Goal: Book appointment/travel/reservation

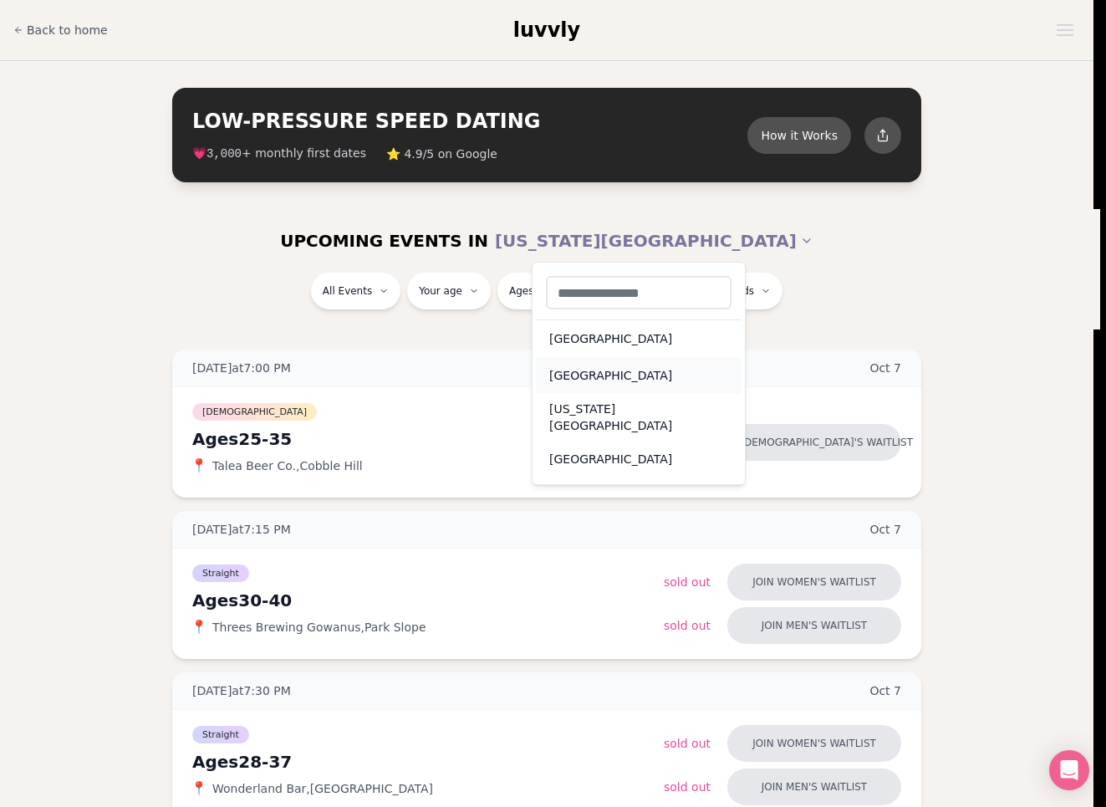
click at [640, 366] on div "Portland" at bounding box center [639, 375] width 206 height 37
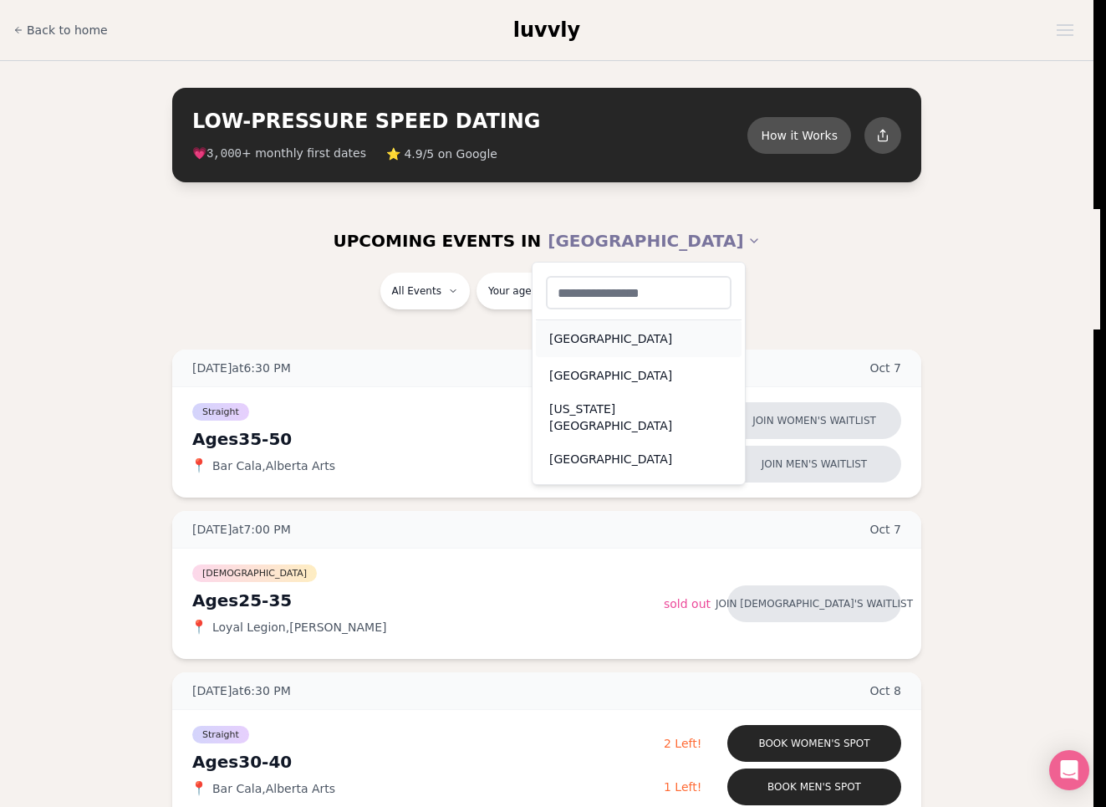
click at [609, 345] on div "[GEOGRAPHIC_DATA]" at bounding box center [639, 338] width 206 height 37
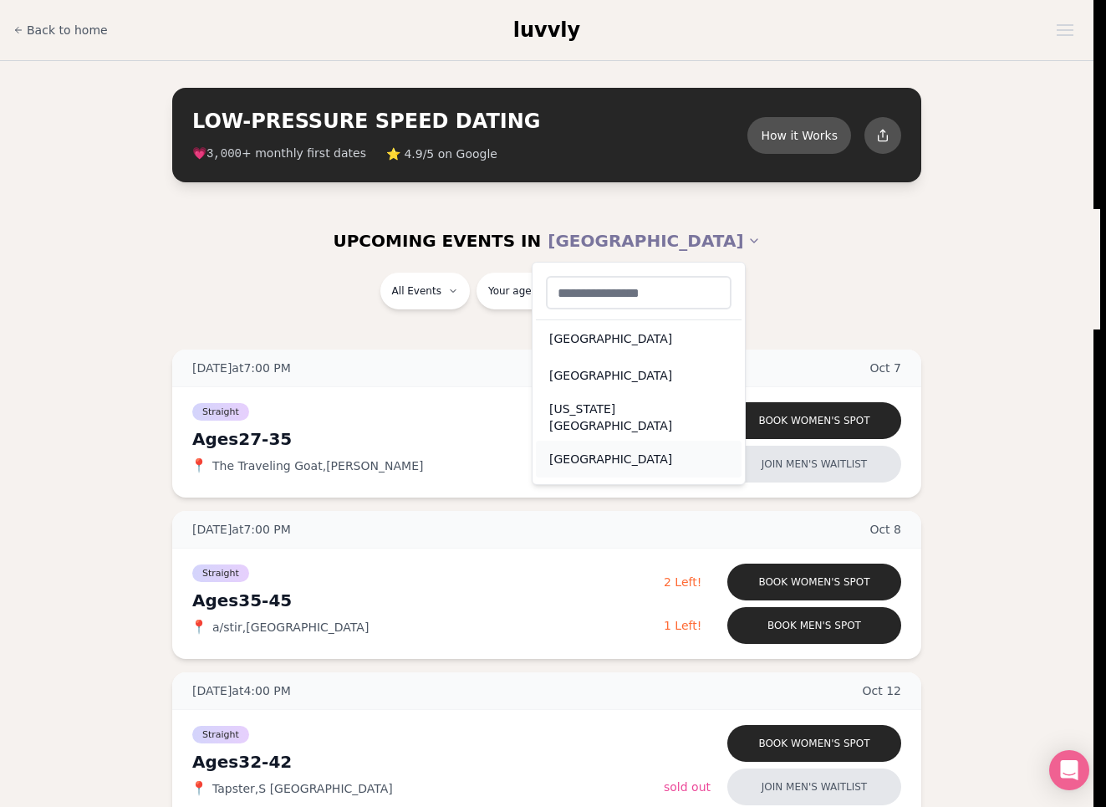
click at [628, 451] on div "San Francisco" at bounding box center [639, 459] width 206 height 37
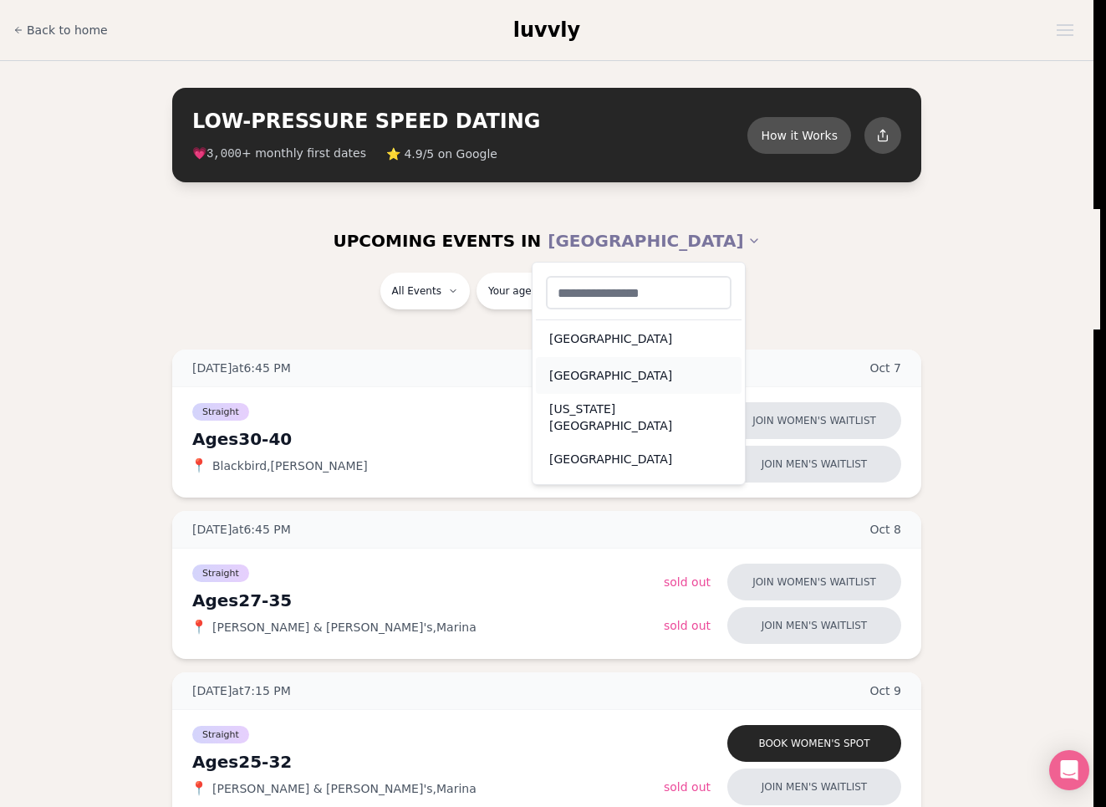
click at [654, 364] on div "Portland" at bounding box center [639, 375] width 206 height 37
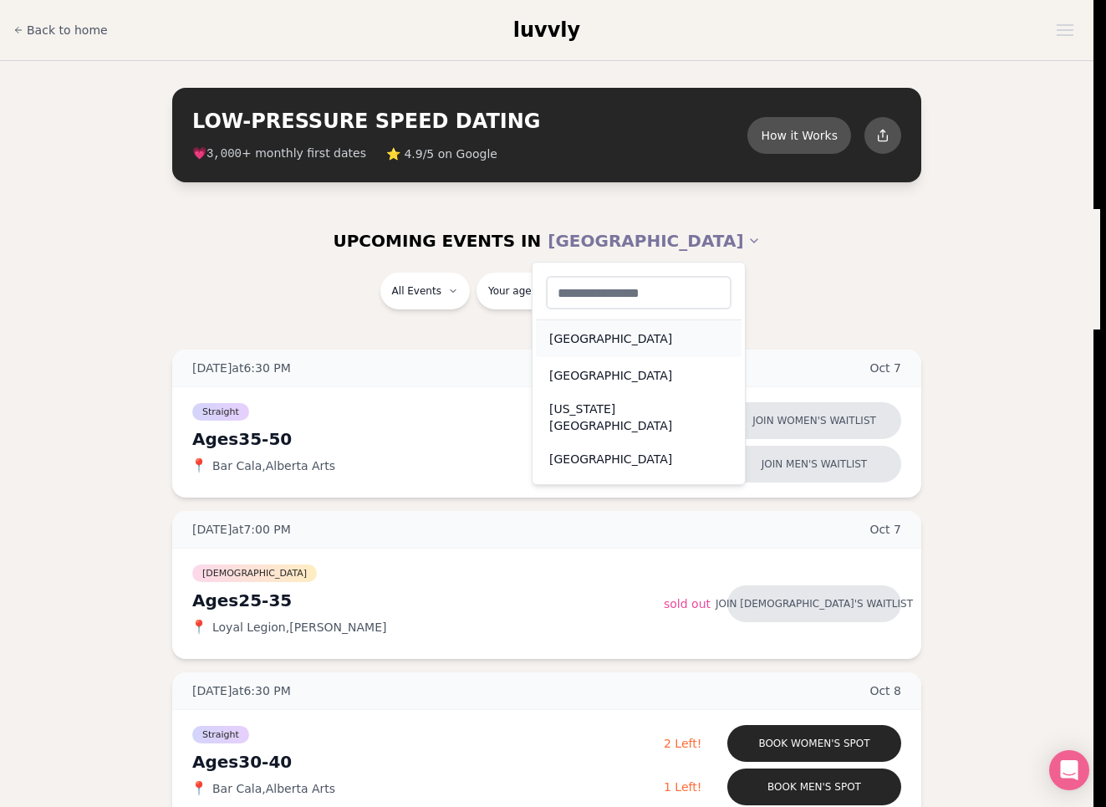
click at [636, 349] on div "Seattle" at bounding box center [639, 338] width 206 height 37
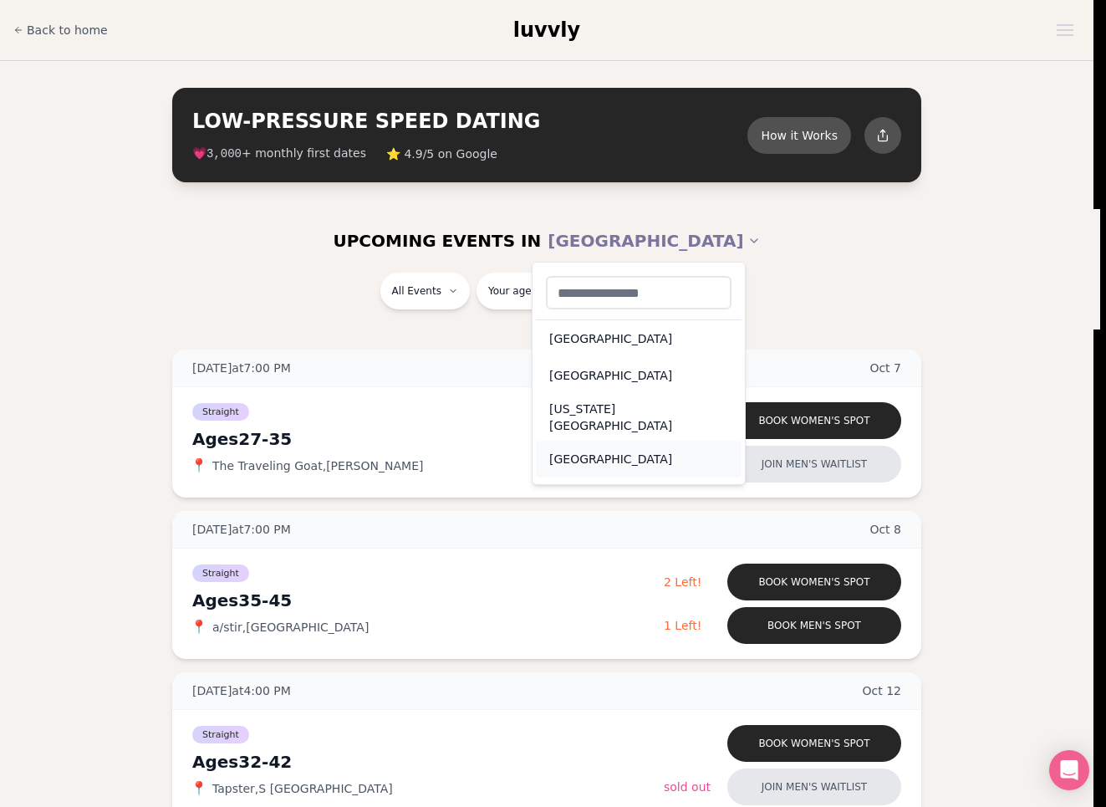
click at [644, 441] on div "San Francisco" at bounding box center [639, 459] width 206 height 37
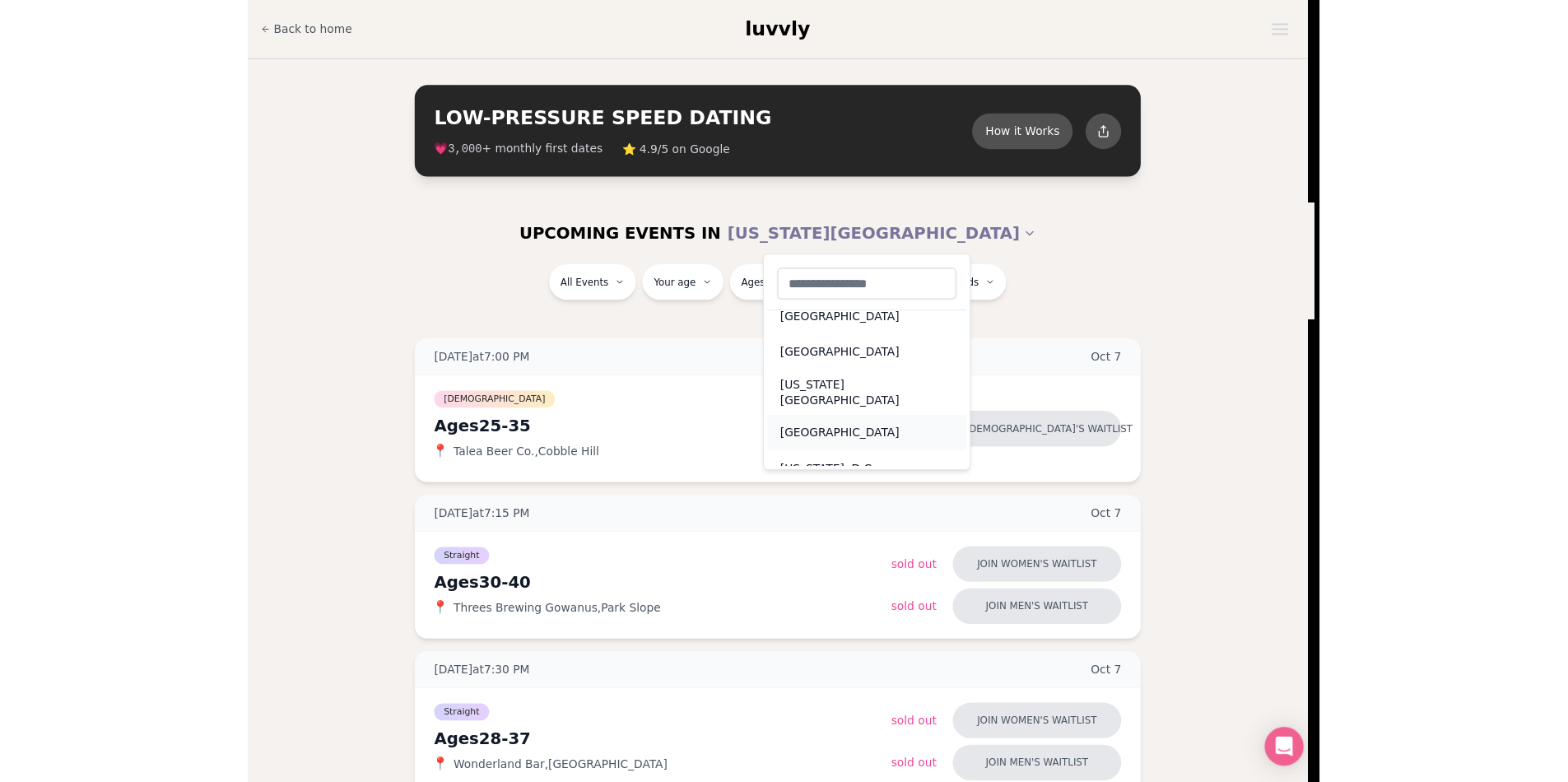
scroll to position [23, 0]
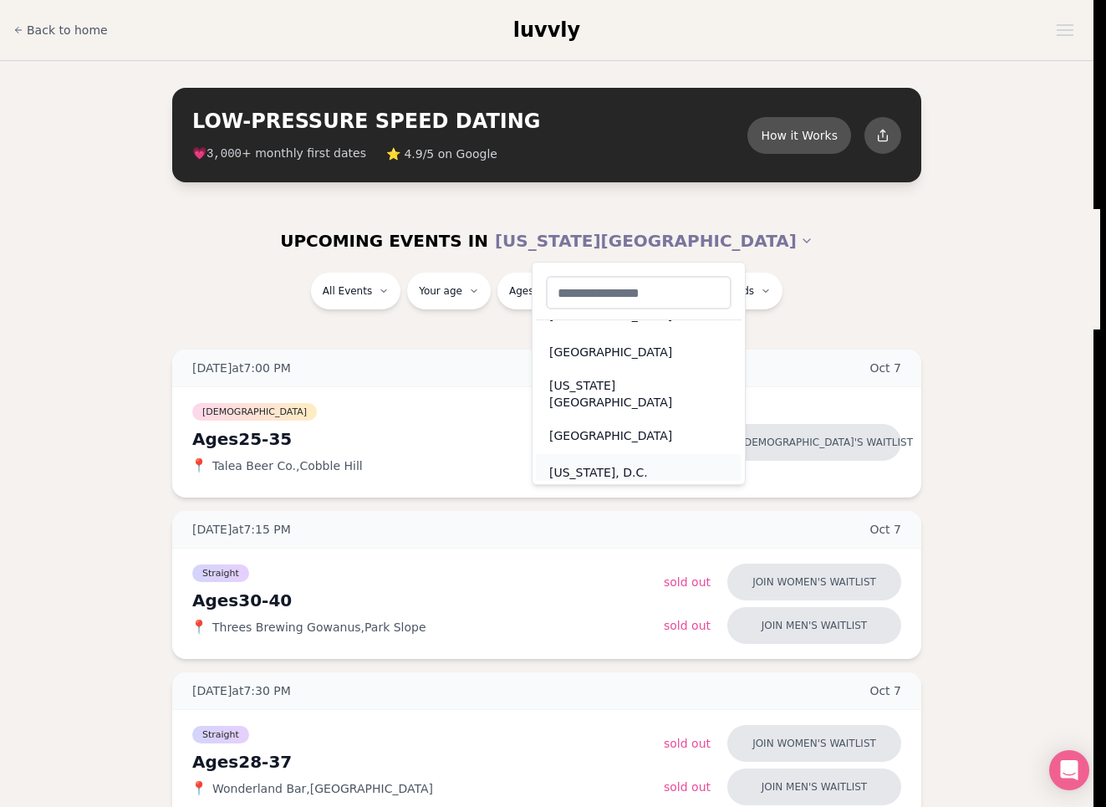
click at [620, 463] on div "Washington, D.C." at bounding box center [639, 472] width 206 height 37
